Goal: Find specific page/section: Find specific page/section

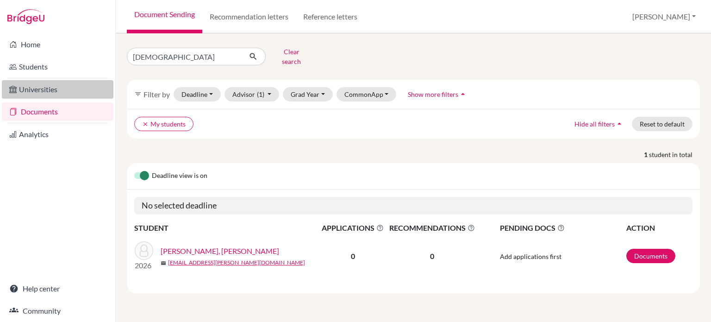
click at [4, 94] on link "Universities" at bounding box center [58, 89] width 112 height 19
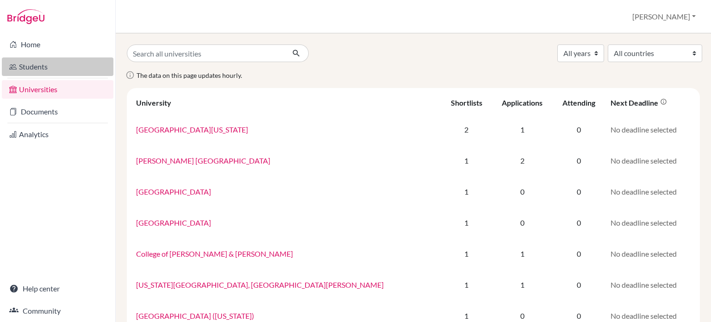
click at [22, 68] on link "Students" at bounding box center [58, 66] width 112 height 19
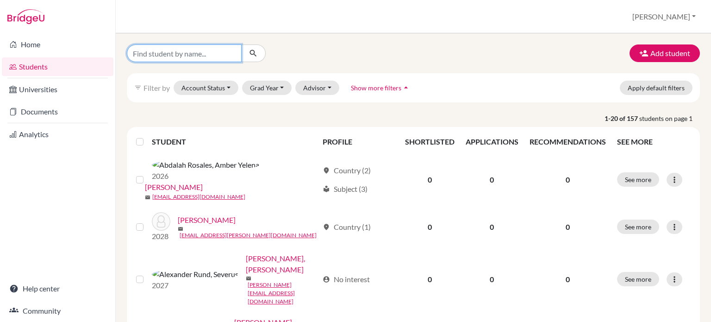
click at [161, 49] on input "Find student by name..." at bounding box center [184, 53] width 115 height 18
type input "yefri"
click at [256, 54] on icon "submit" at bounding box center [253, 53] width 9 height 9
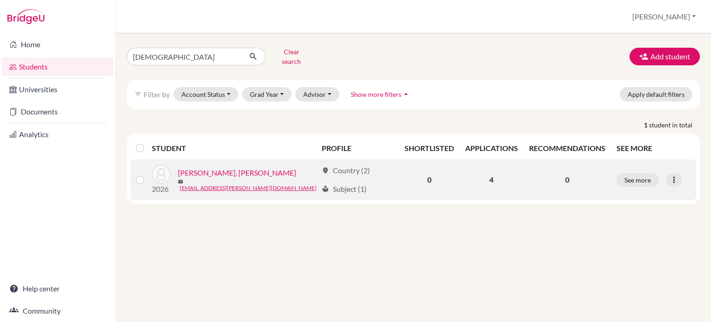
click at [233, 171] on link "Gutiérrez Arce, Yefri Damián" at bounding box center [237, 172] width 119 height 11
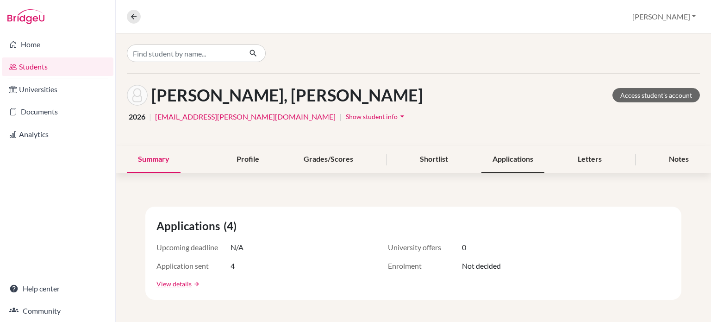
click at [515, 157] on div "Applications" at bounding box center [513, 159] width 63 height 27
